Goal: Find specific page/section: Find specific page/section

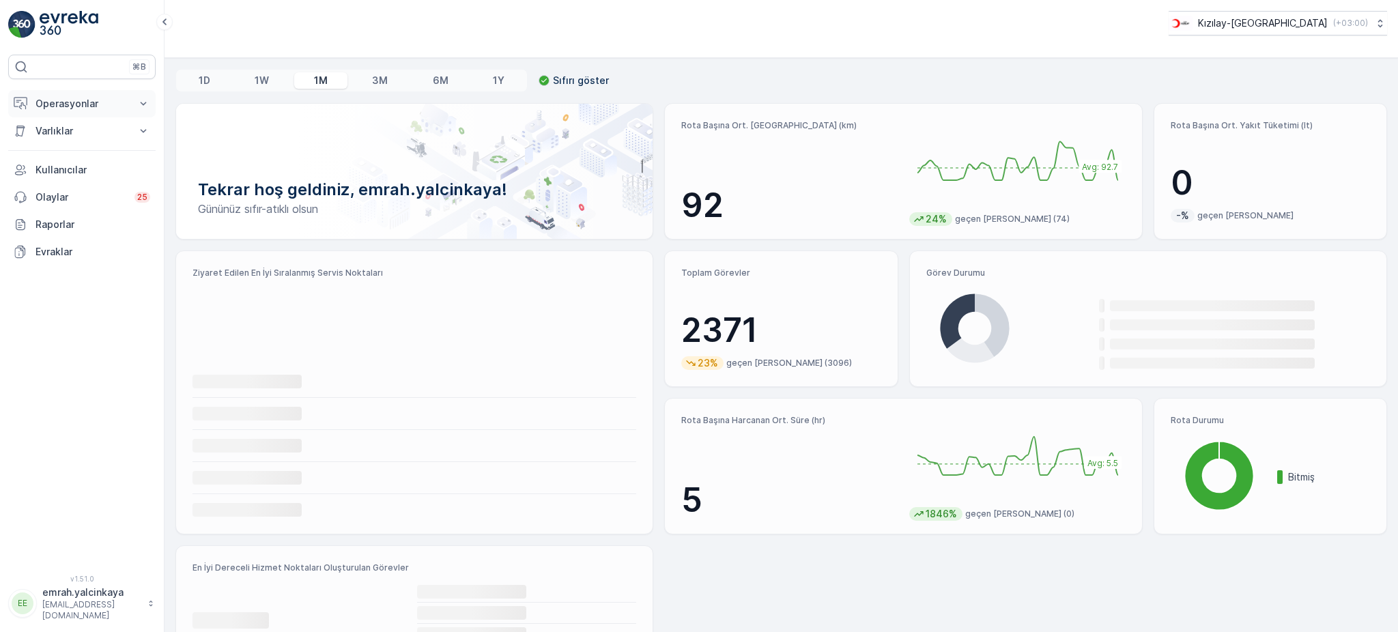
click at [66, 109] on p "Operasyonlar" at bounding box center [81, 104] width 93 height 14
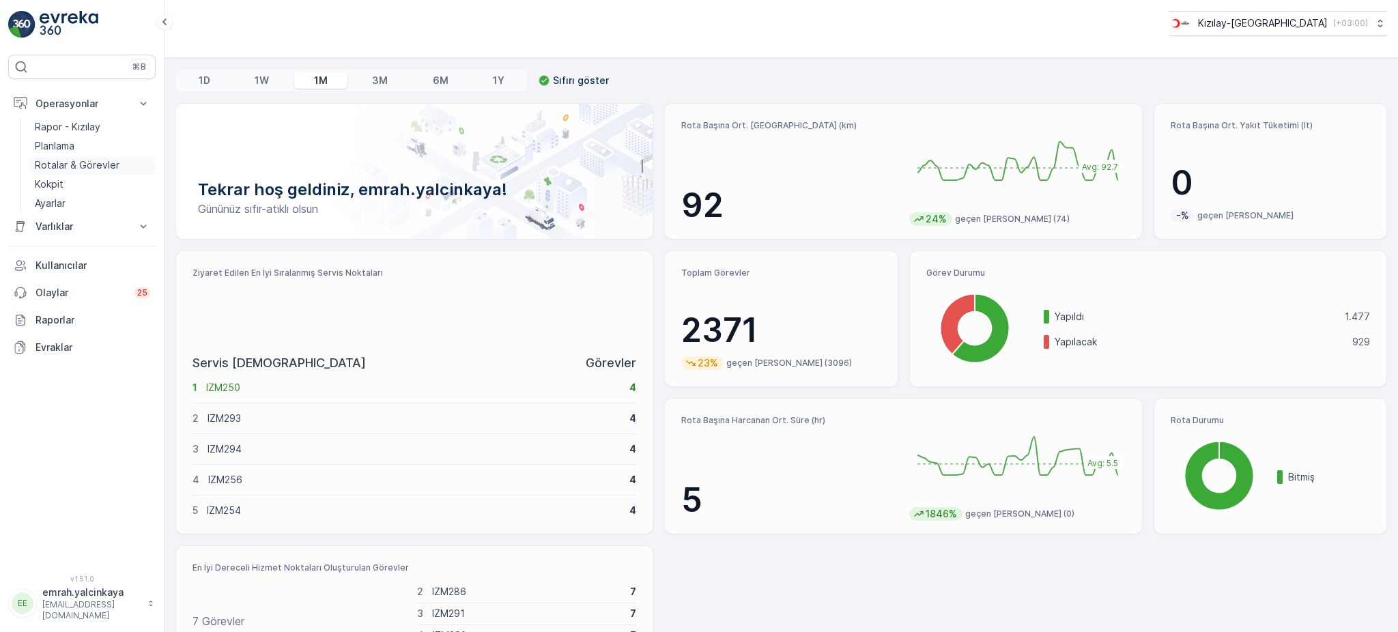
click at [93, 164] on p "Rotalar & Görevler" at bounding box center [77, 165] width 85 height 14
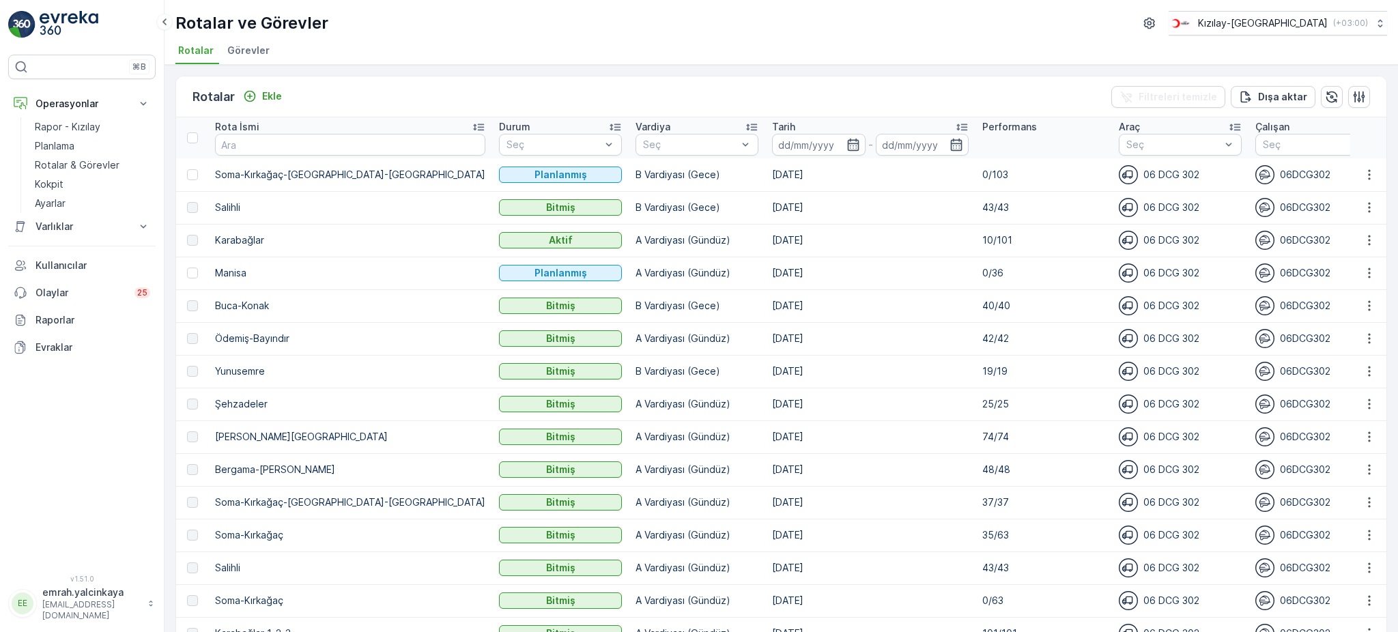
click at [635, 241] on p "A Vardiyası (Gündüz)" at bounding box center [696, 240] width 123 height 14
click at [778, 240] on td "[DATE]" at bounding box center [870, 240] width 210 height 33
click at [772, 126] on p "Tarih" at bounding box center [783, 127] width 23 height 14
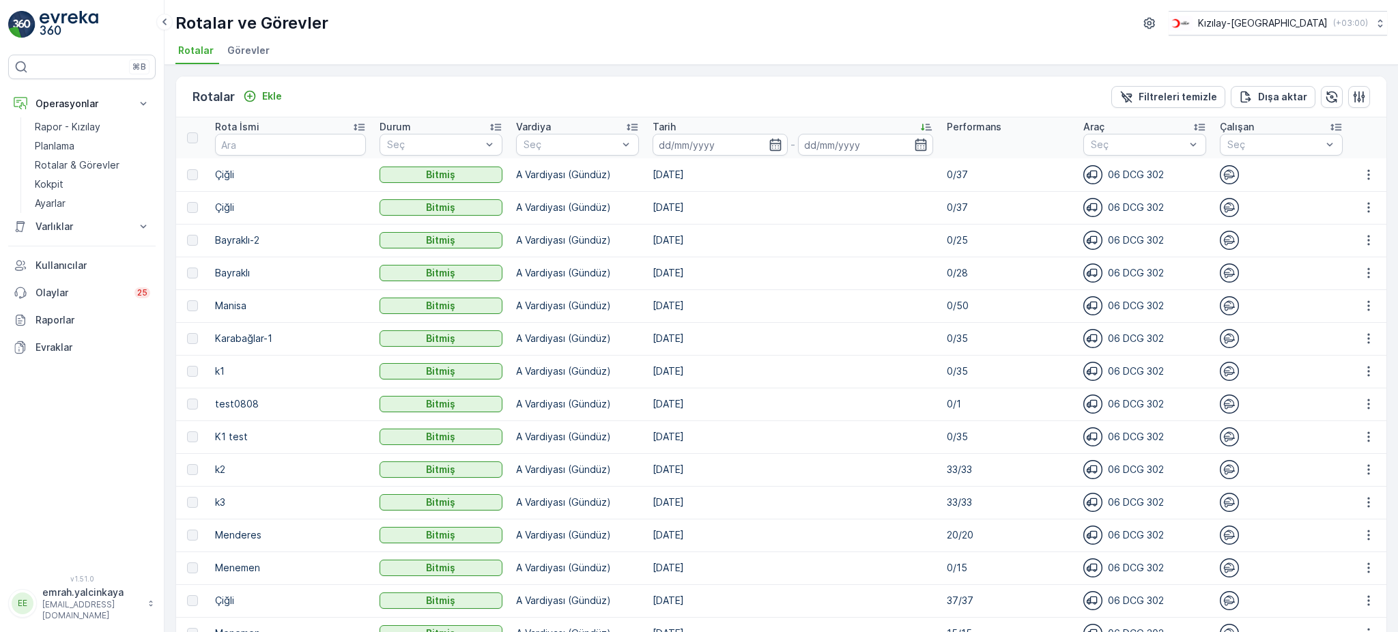
click at [668, 126] on p "Tarih" at bounding box center [664, 127] width 23 height 14
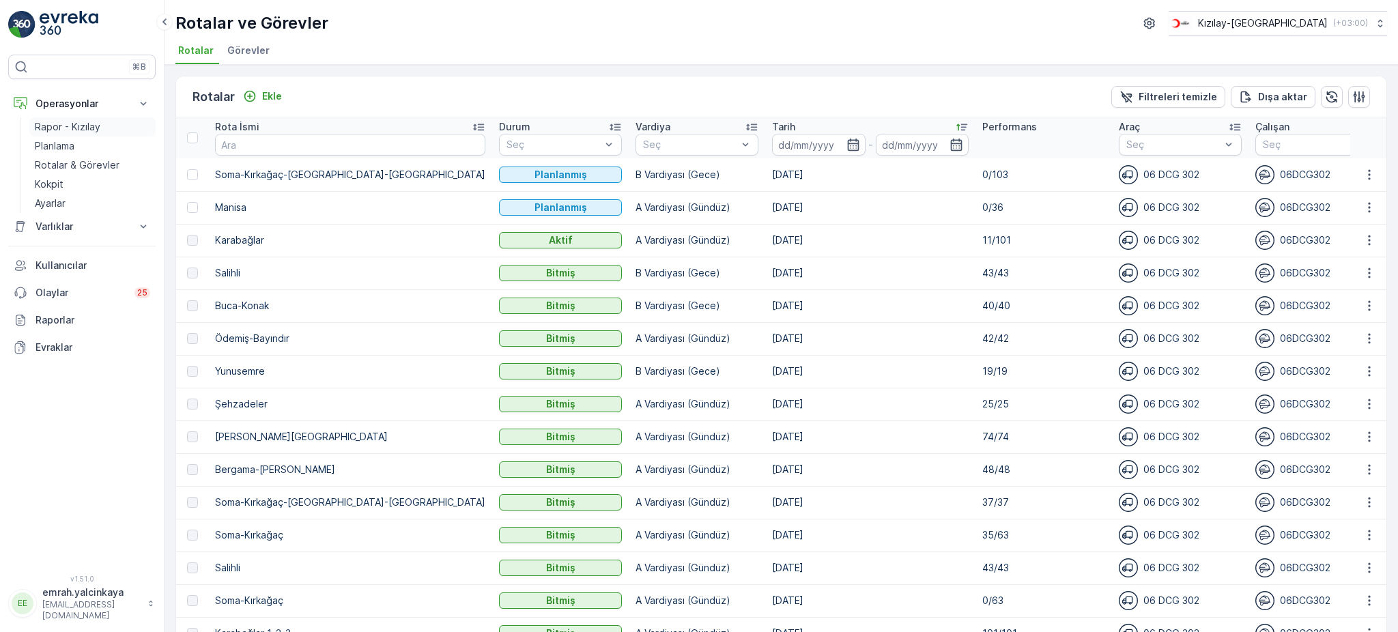
click at [52, 128] on p "Rapor - Kızılay" at bounding box center [68, 127] width 66 height 14
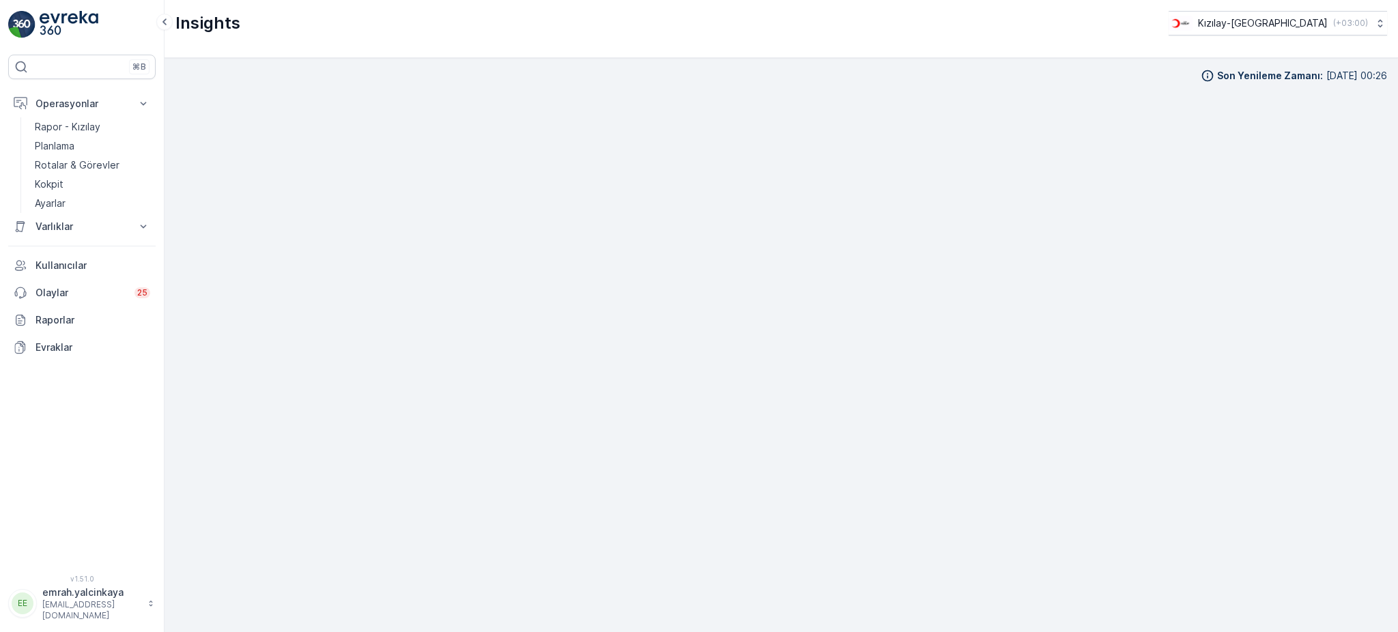
scroll to position [14, 0]
click at [1373, 26] on icon at bounding box center [1380, 23] width 14 height 14
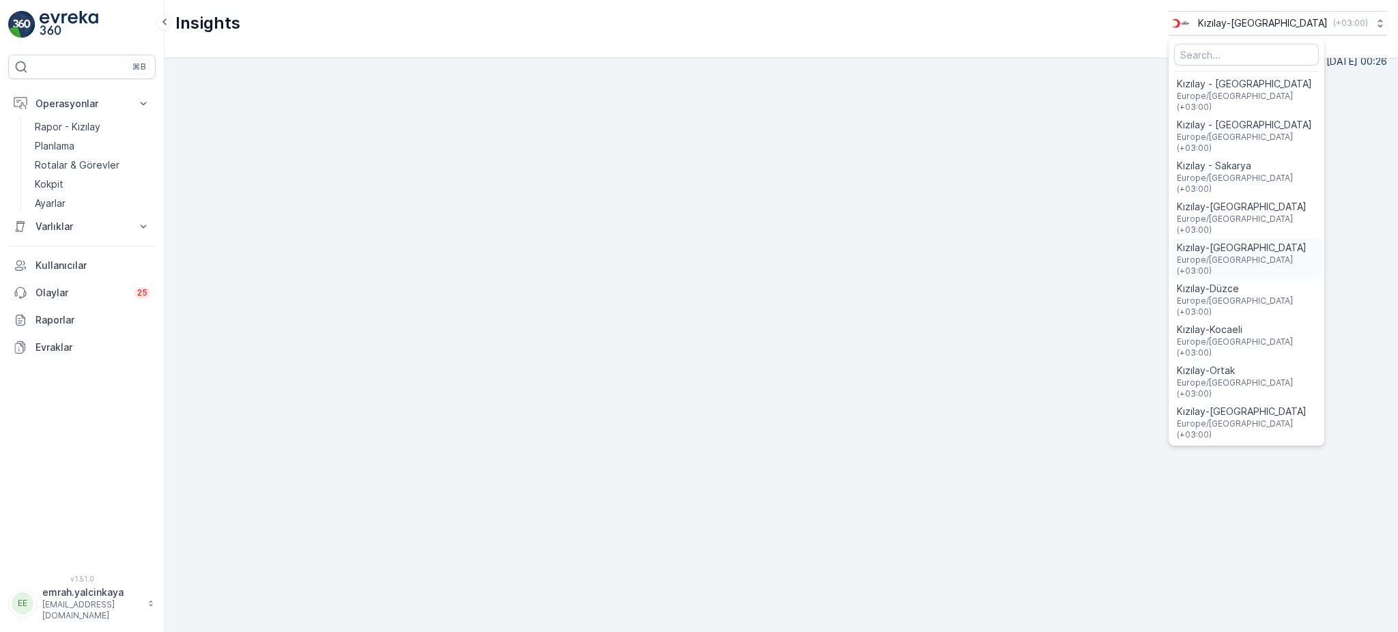
click at [1298, 255] on span "Europe/Istanbul (+03:00)" at bounding box center [1246, 266] width 139 height 22
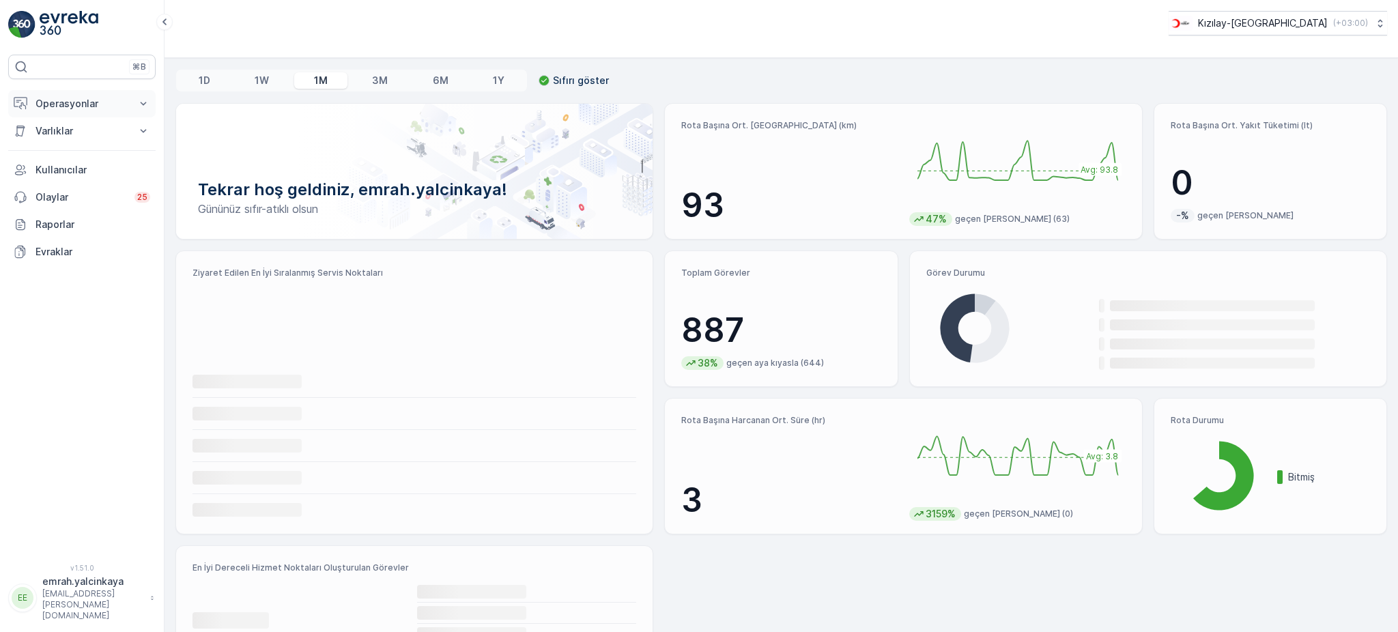
click at [74, 109] on p "Operasyonlar" at bounding box center [81, 104] width 93 height 14
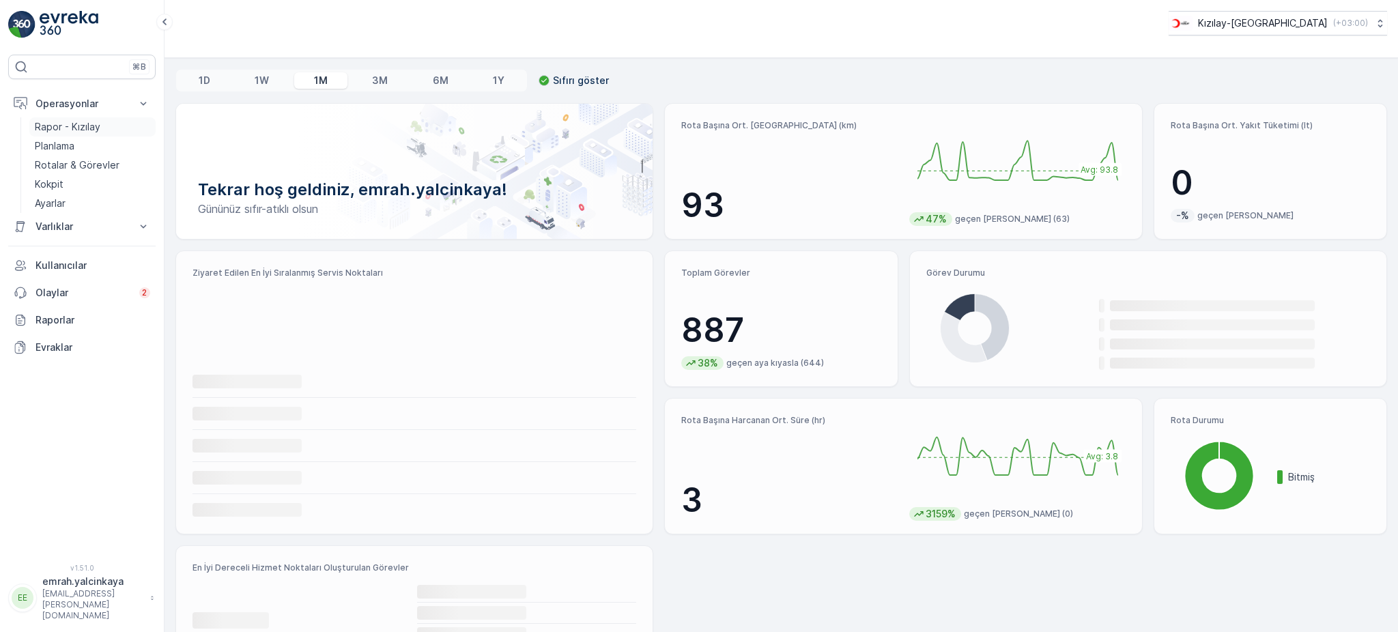
click at [82, 128] on p "Rapor - Kızılay" at bounding box center [68, 127] width 66 height 14
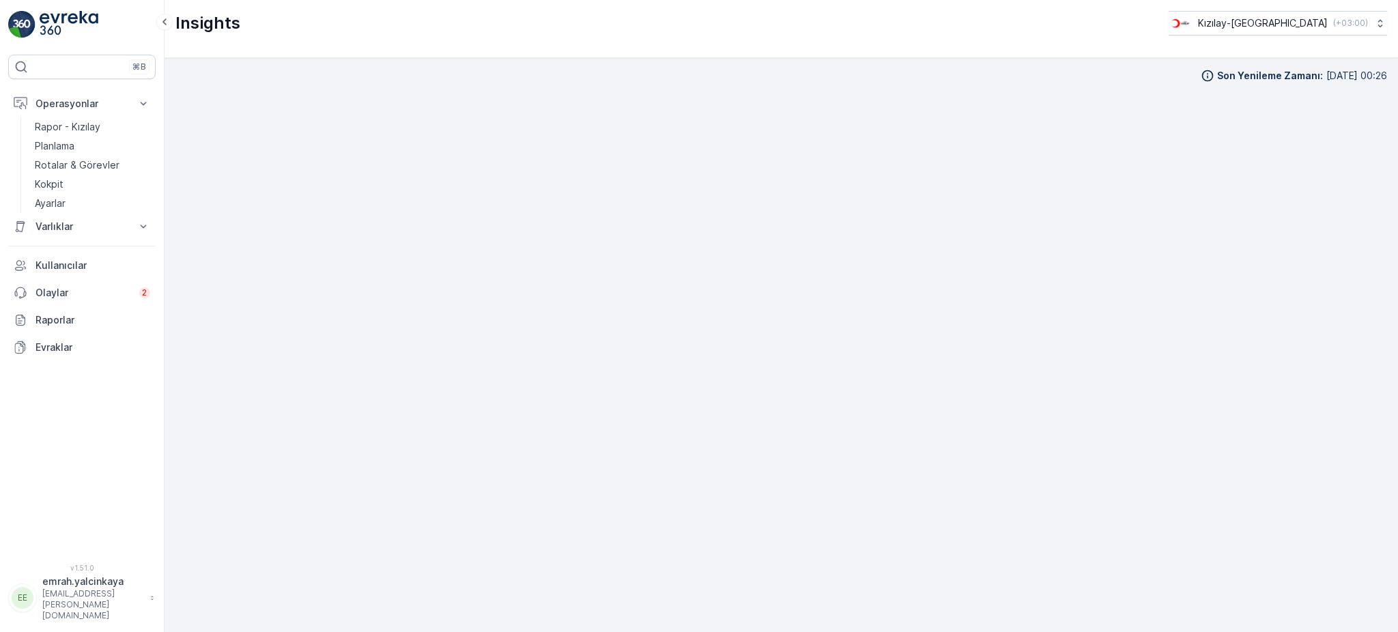
scroll to position [14, 0]
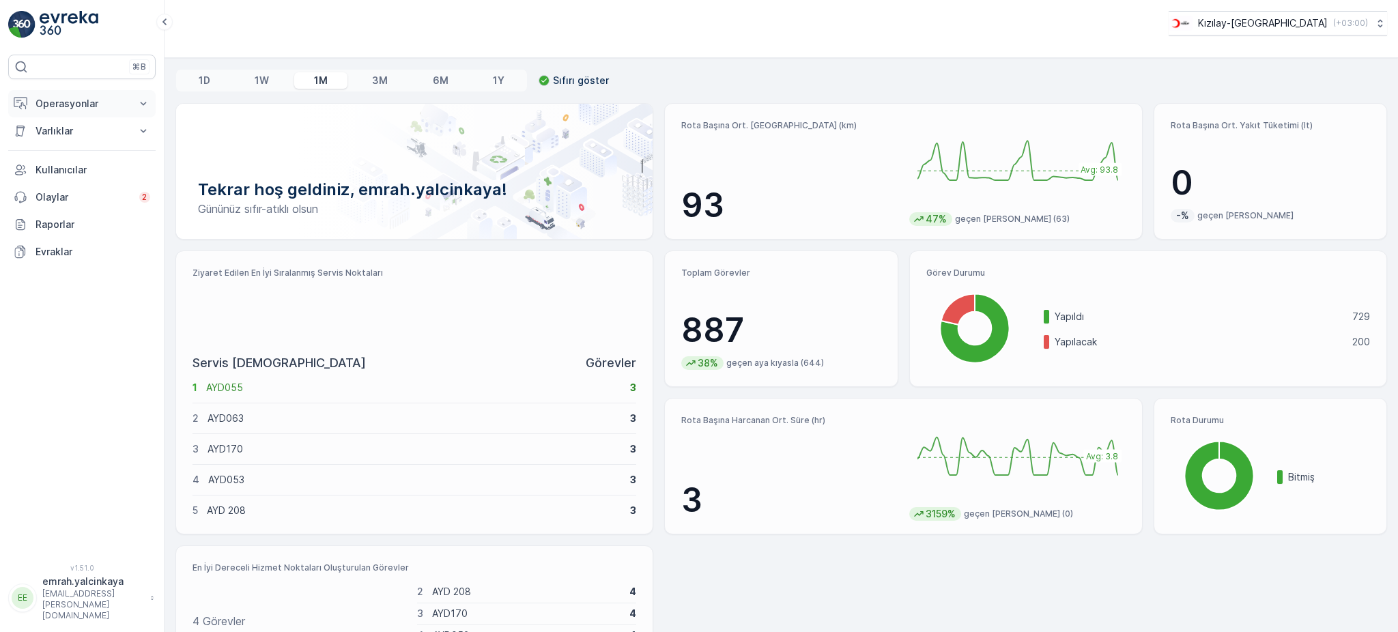
click at [46, 108] on p "Operasyonlar" at bounding box center [81, 104] width 93 height 14
click at [64, 129] on p "Rapor - Kızılay" at bounding box center [68, 127] width 66 height 14
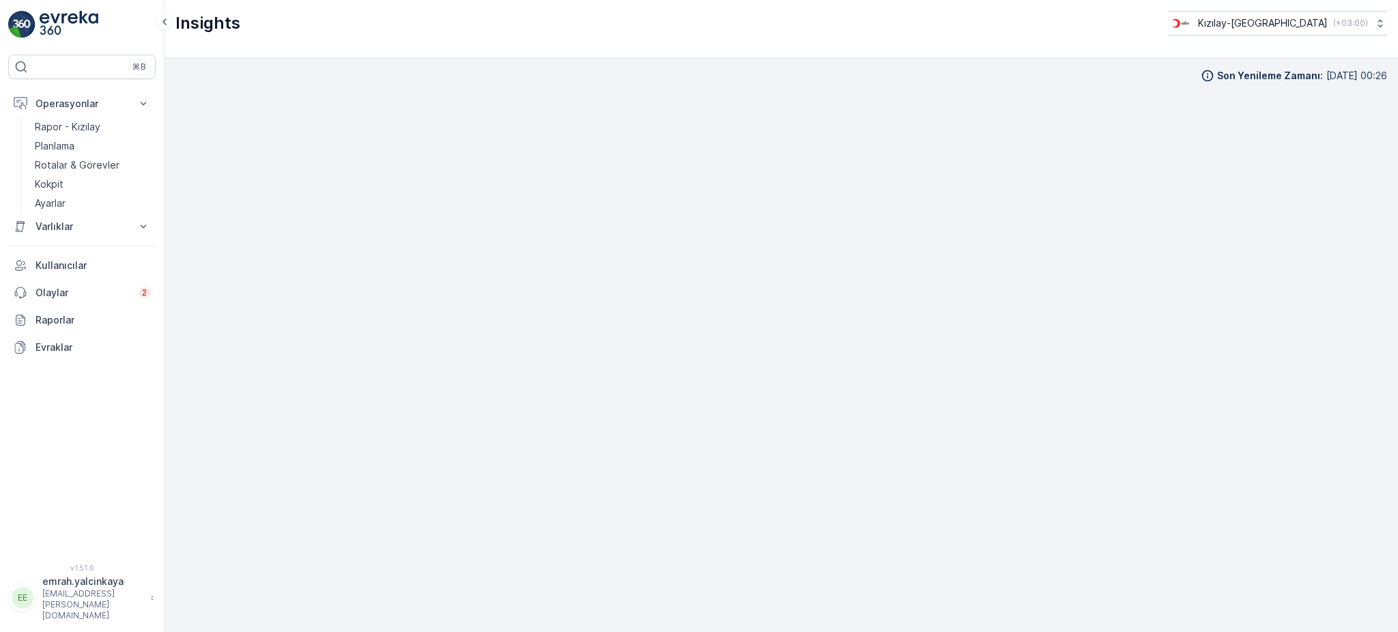
scroll to position [14, 0]
click at [1048, 31] on button "Kızılay-Aydın ( +03:00 )" at bounding box center [1277, 23] width 220 height 25
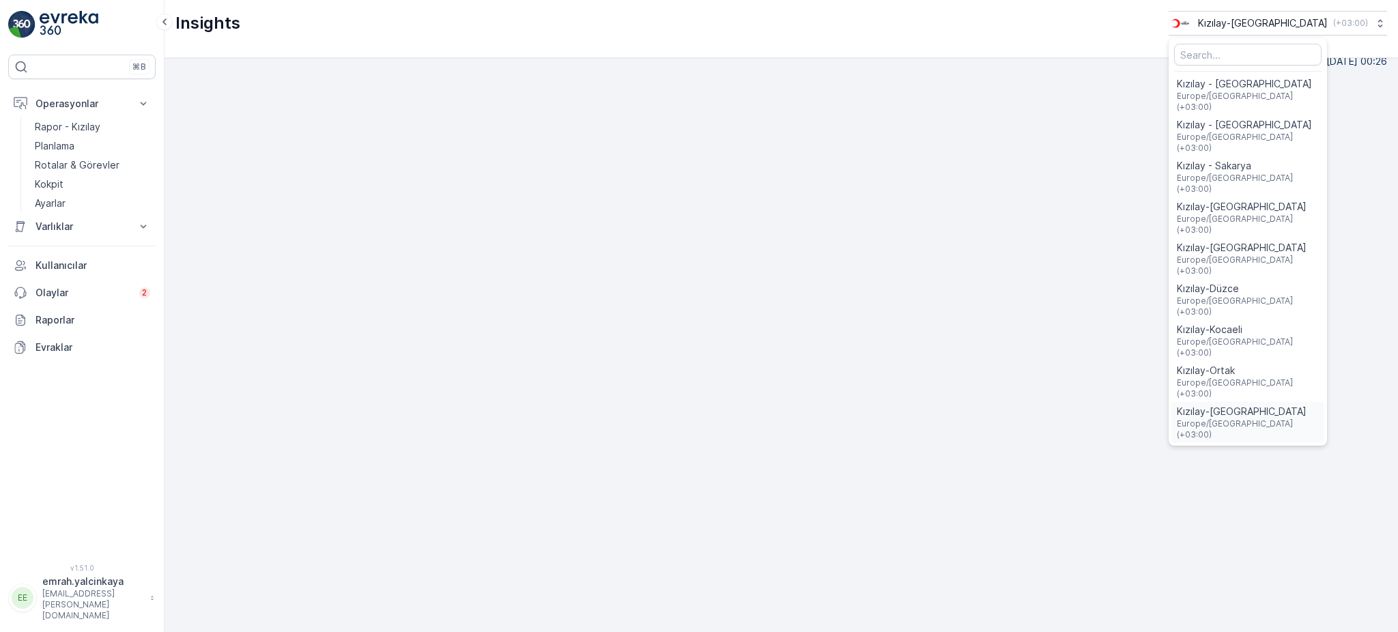
click at [1048, 405] on span "Kızılay-[GEOGRAPHIC_DATA]" at bounding box center [1248, 412] width 142 height 14
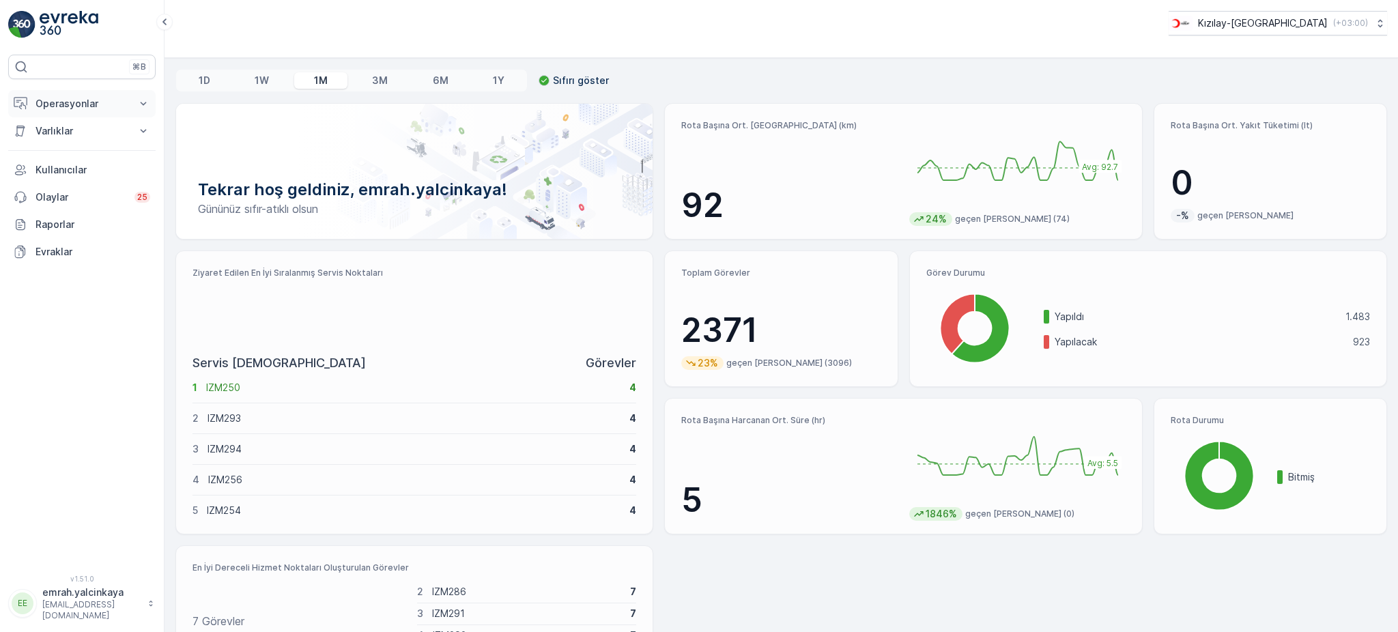
click at [55, 106] on p "Operasyonlar" at bounding box center [81, 104] width 93 height 14
click at [101, 167] on p "Rotalar & Görevler" at bounding box center [77, 165] width 85 height 14
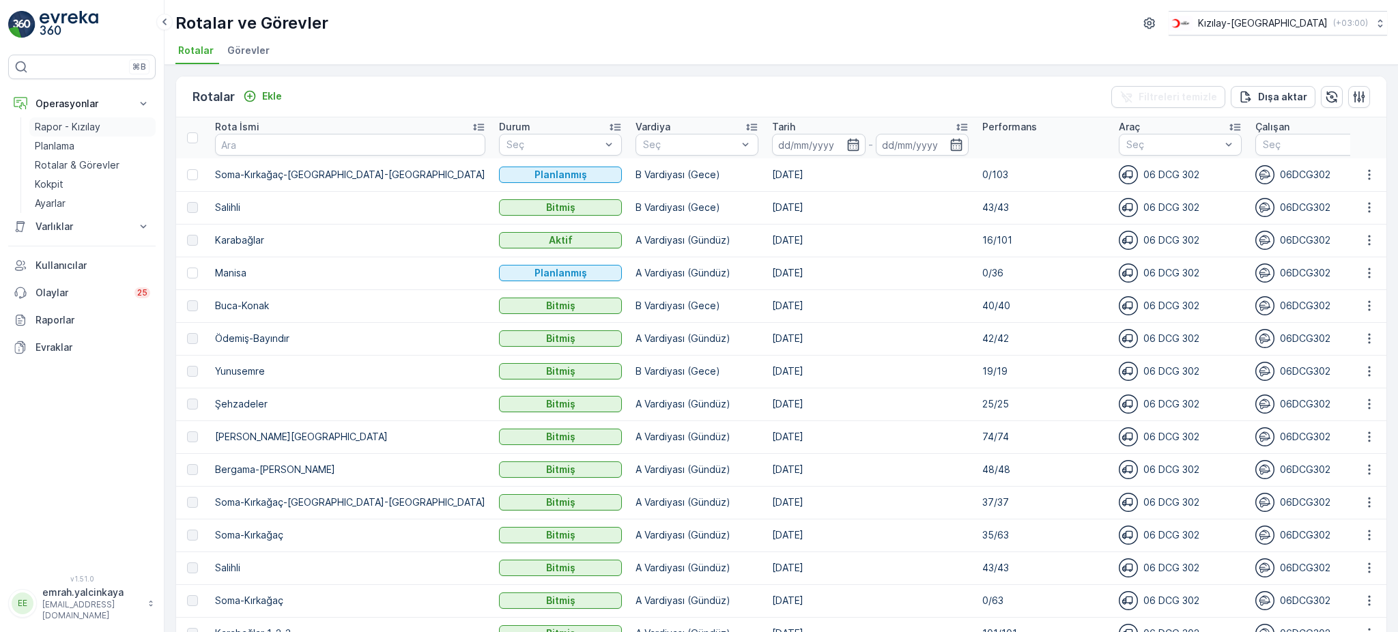
click at [58, 126] on p "Rapor - Kızılay" at bounding box center [68, 127] width 66 height 14
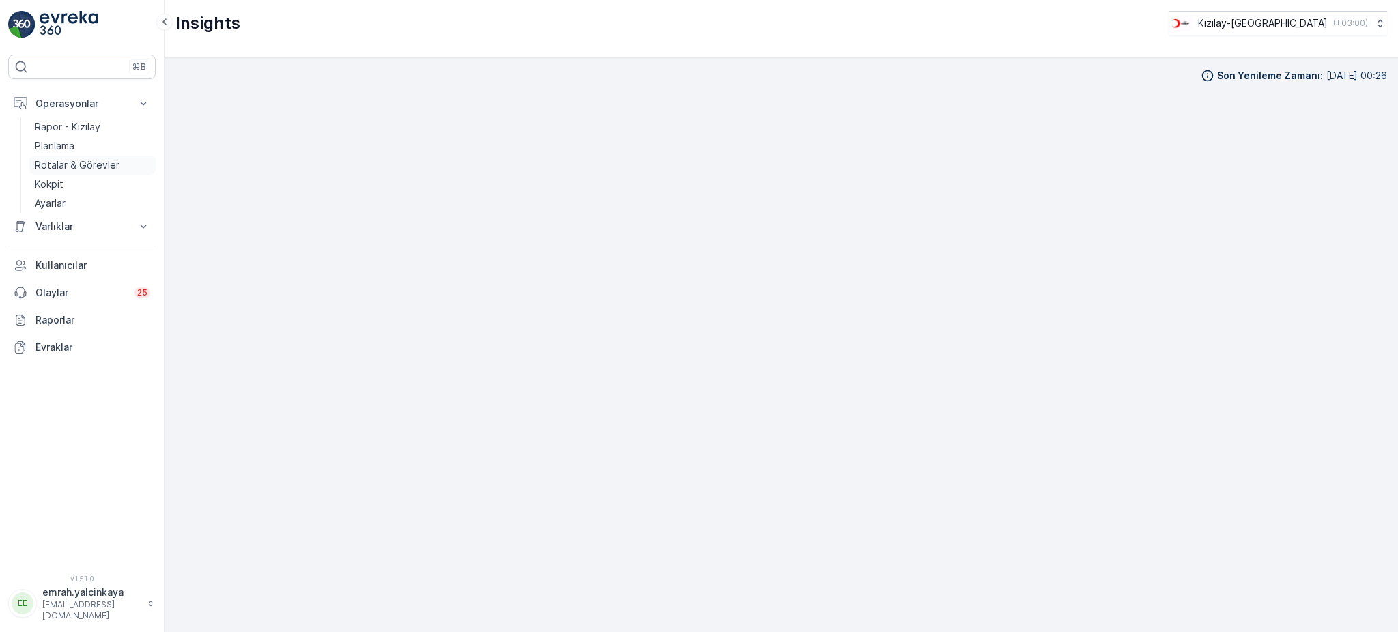
click at [59, 167] on p "Rotalar & Görevler" at bounding box center [77, 165] width 85 height 14
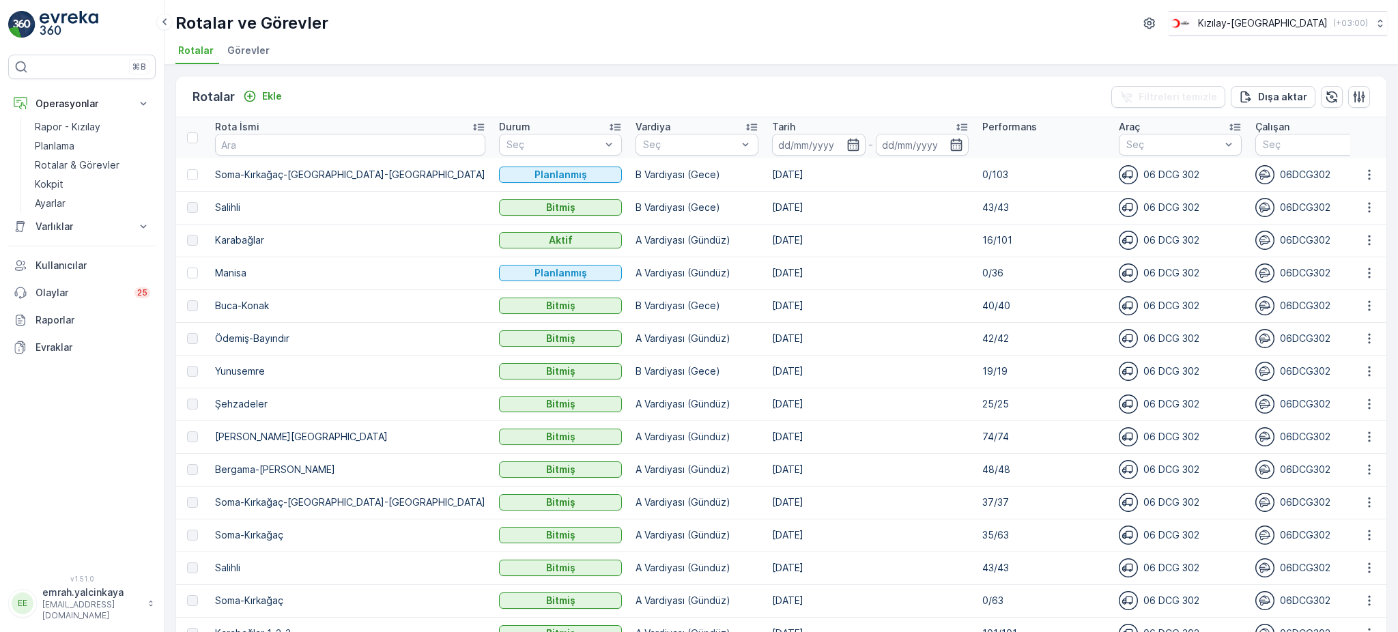
click at [635, 270] on p "A Vardiyası (Gündüz)" at bounding box center [696, 273] width 123 height 14
click at [765, 248] on td "[DATE]" at bounding box center [870, 240] width 210 height 33
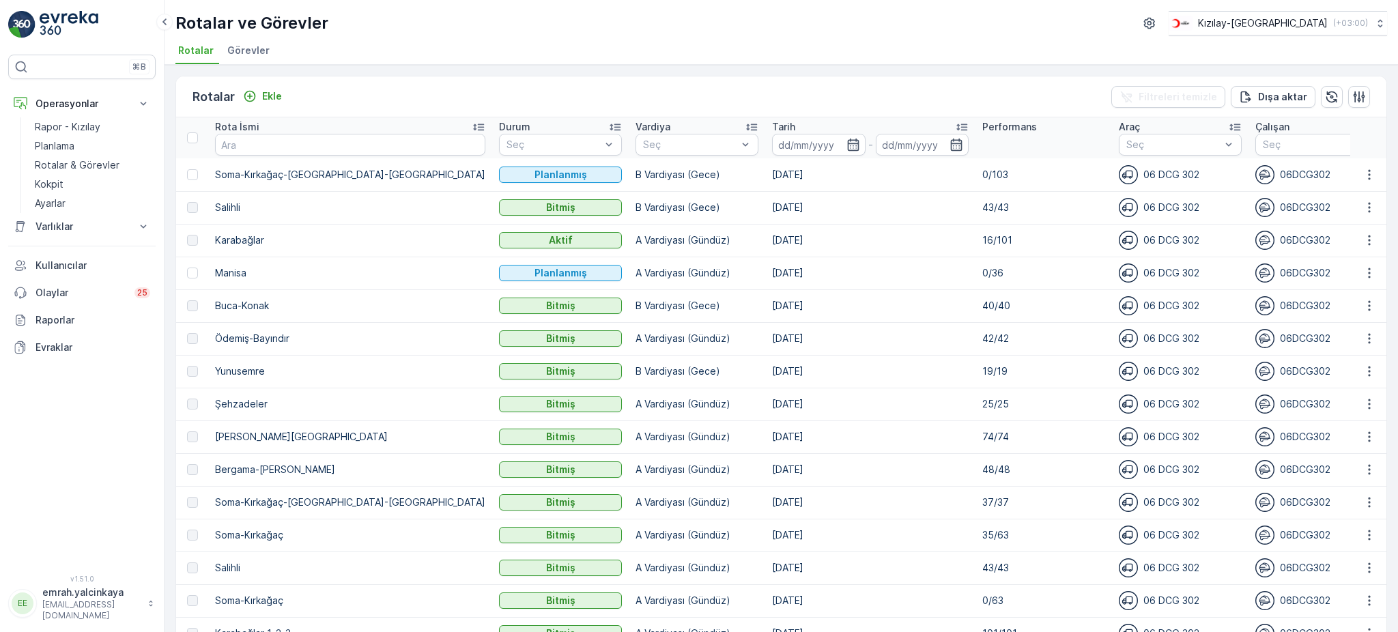
click at [765, 117] on th "Tarih -" at bounding box center [870, 137] width 210 height 41
click at [772, 125] on p "Tarih" at bounding box center [783, 127] width 23 height 14
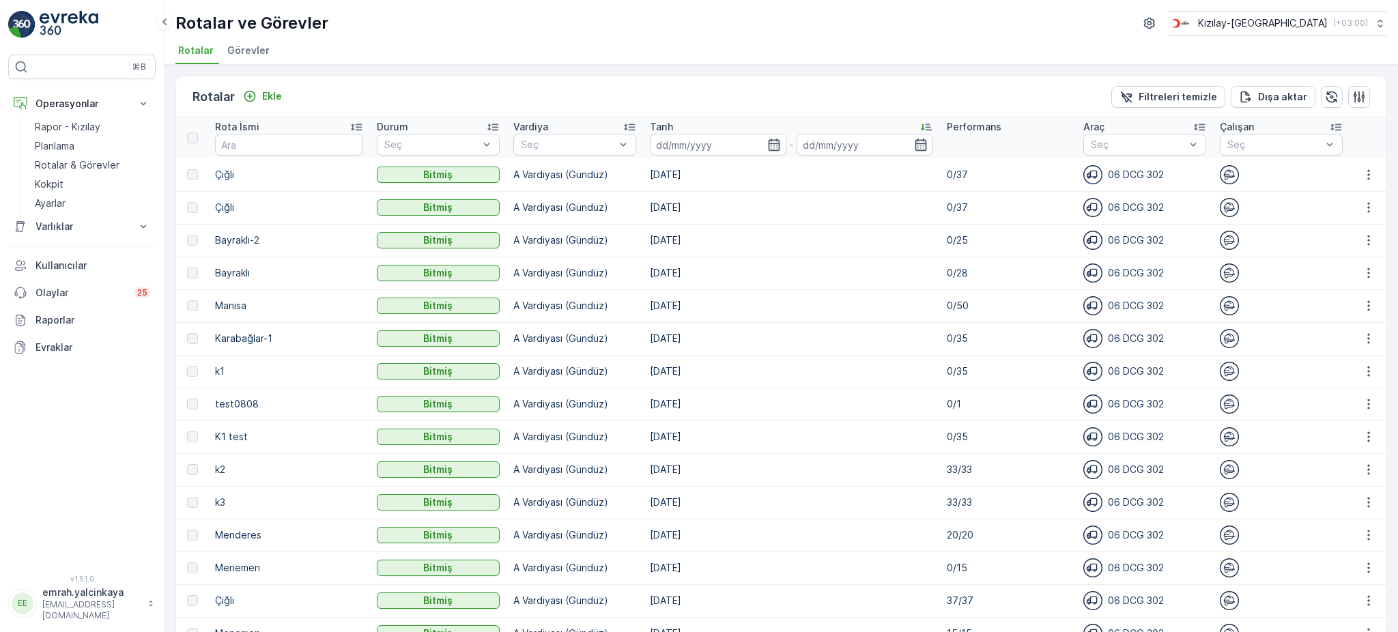
click at [666, 126] on div "Tarih" at bounding box center [791, 127] width 283 height 14
